Goal: Navigation & Orientation: Find specific page/section

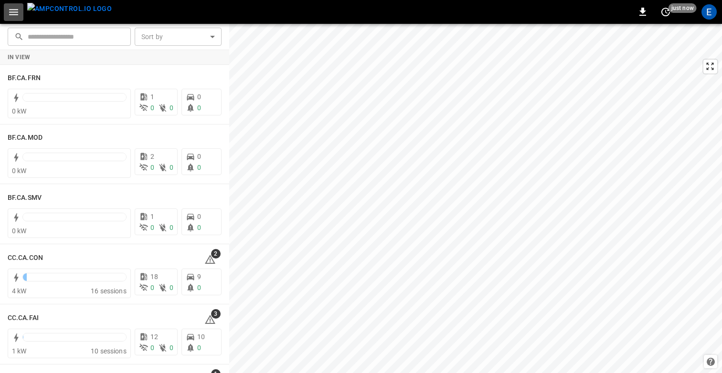
click at [13, 9] on icon "button" at bounding box center [13, 12] width 9 height 6
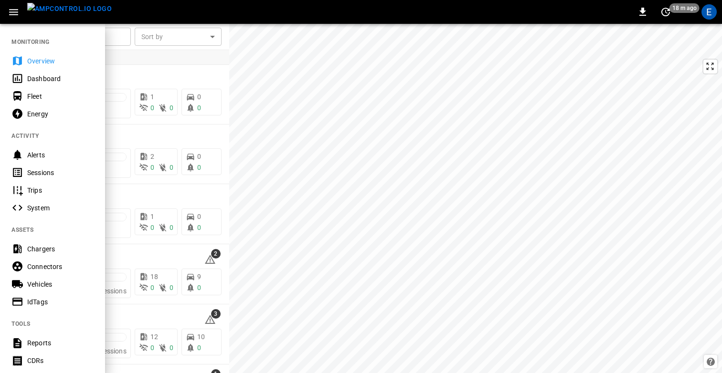
click at [411, 67] on div at bounding box center [361, 186] width 722 height 373
